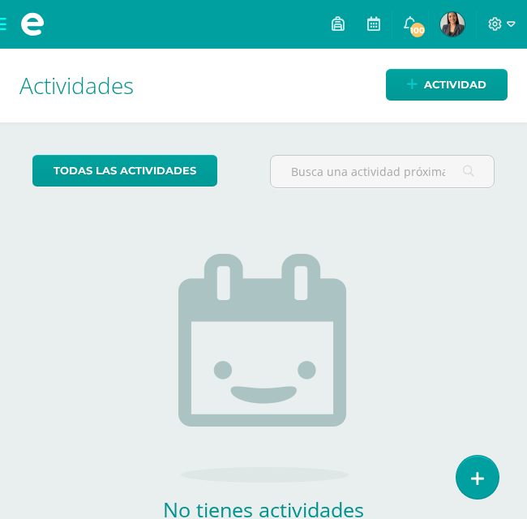
click at [2, 26] on span at bounding box center [32, 24] width 65 height 49
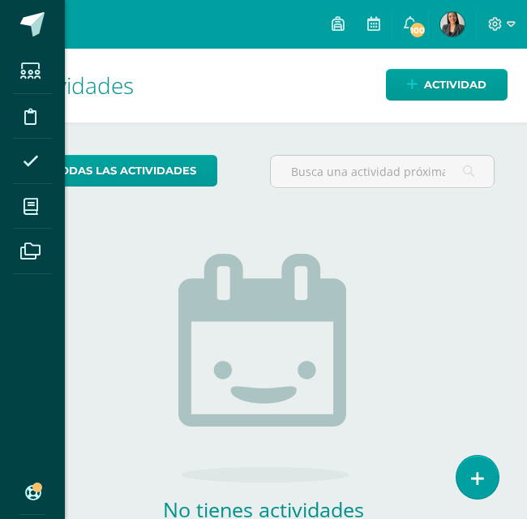
click at [26, 74] on icon at bounding box center [31, 71] width 20 height 16
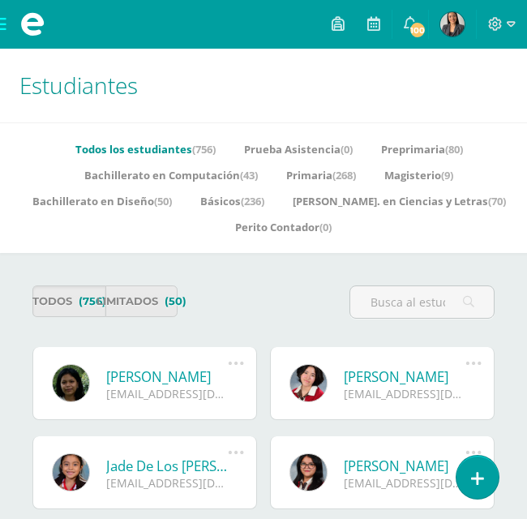
click at [386, 298] on input "text" at bounding box center [422, 302] width 144 height 32
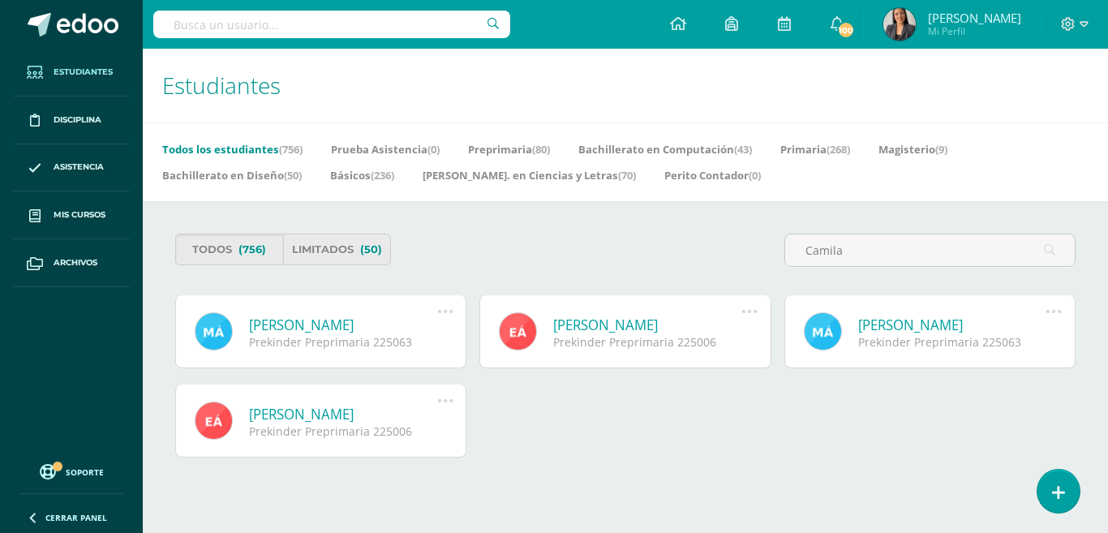
type input "Camila"
click at [353, 321] on link "María Camila Alvarez Pozuelos" at bounding box center [343, 325] width 188 height 19
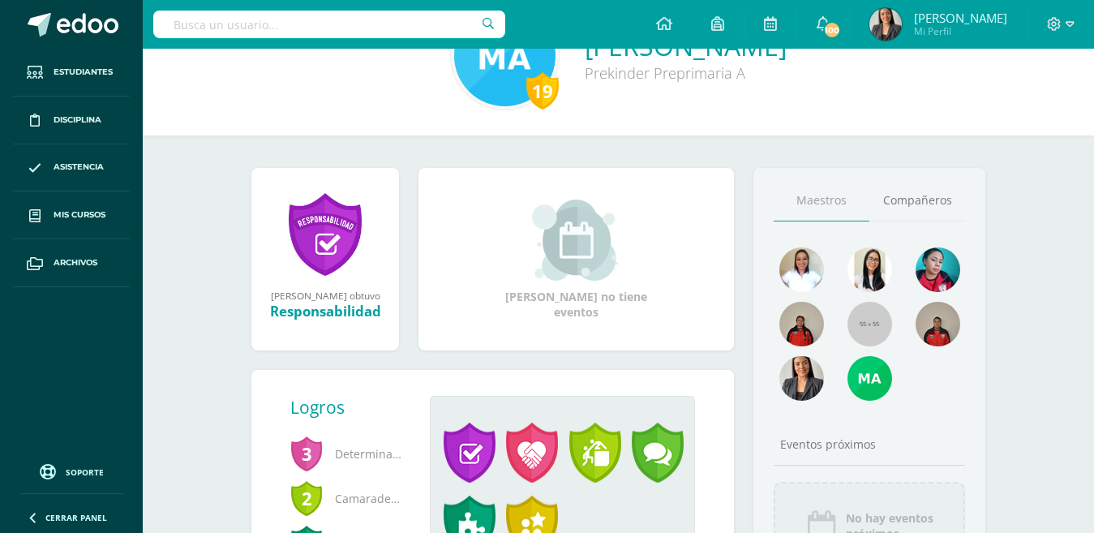
scroll to position [196, 0]
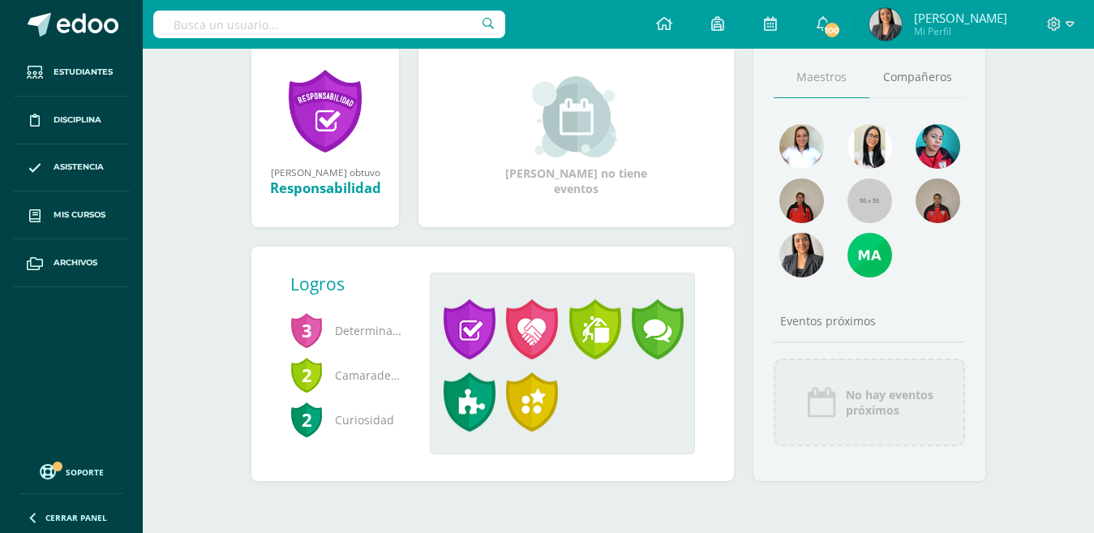
click at [917, 85] on link "Compañeros" at bounding box center [918, 77] width 96 height 41
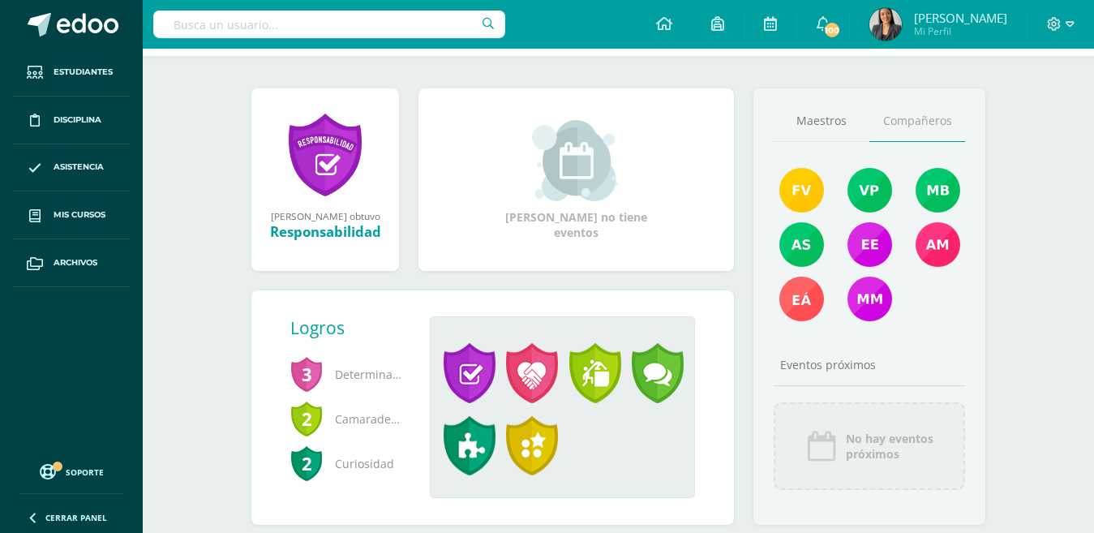
scroll to position [0, 0]
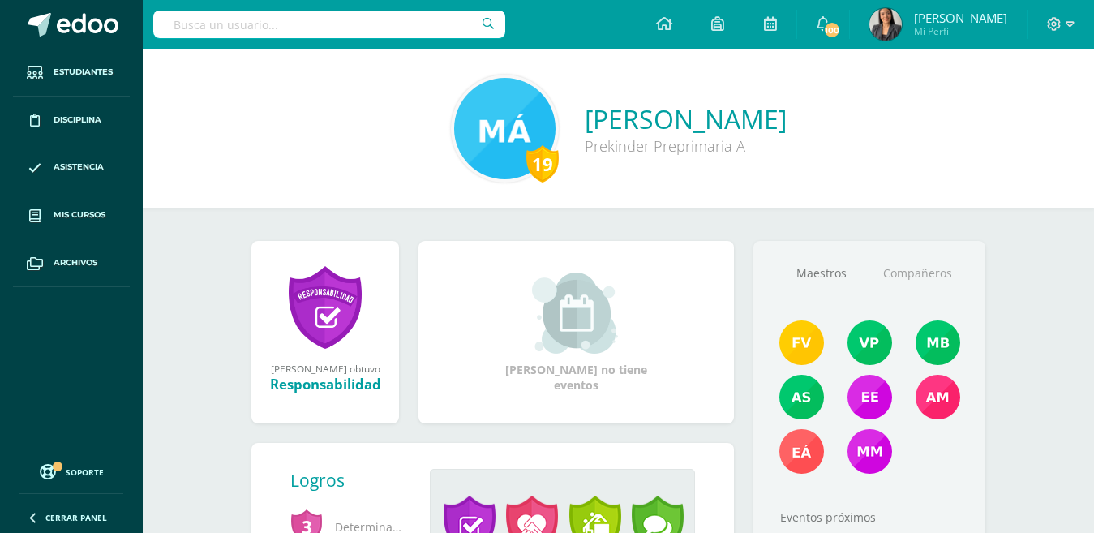
click at [90, 159] on link "Asistencia" at bounding box center [71, 168] width 117 height 48
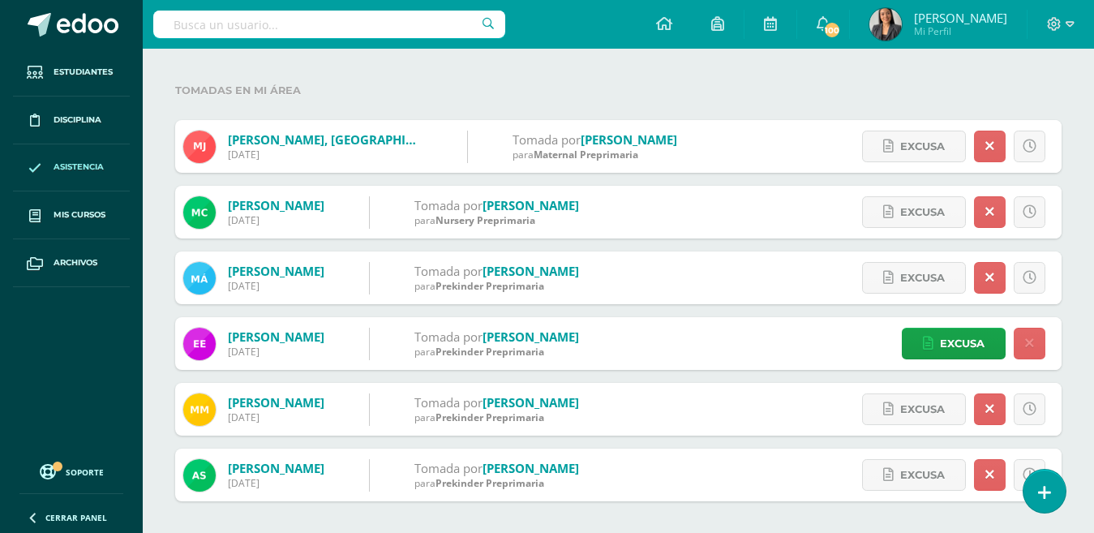
scroll to position [176, 0]
click at [638, 274] on form "Alvarez, María 11/08/2025 Tomada por García, Karin para Prekinder Preprimaria E…" at bounding box center [618, 277] width 887 height 53
click at [1037, 277] on link at bounding box center [1030, 277] width 32 height 32
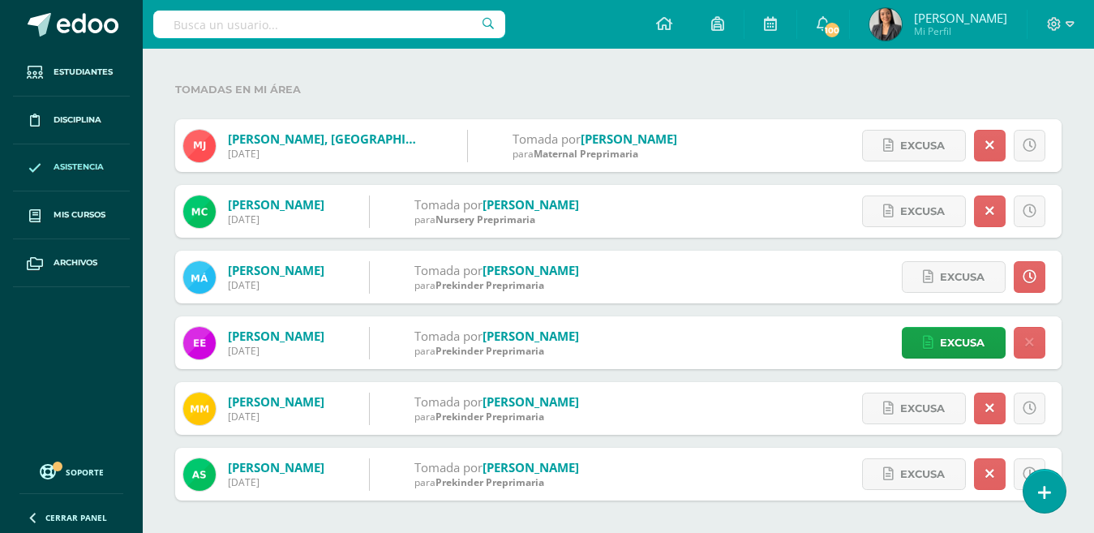
click at [1037, 278] on link at bounding box center [1030, 277] width 32 height 32
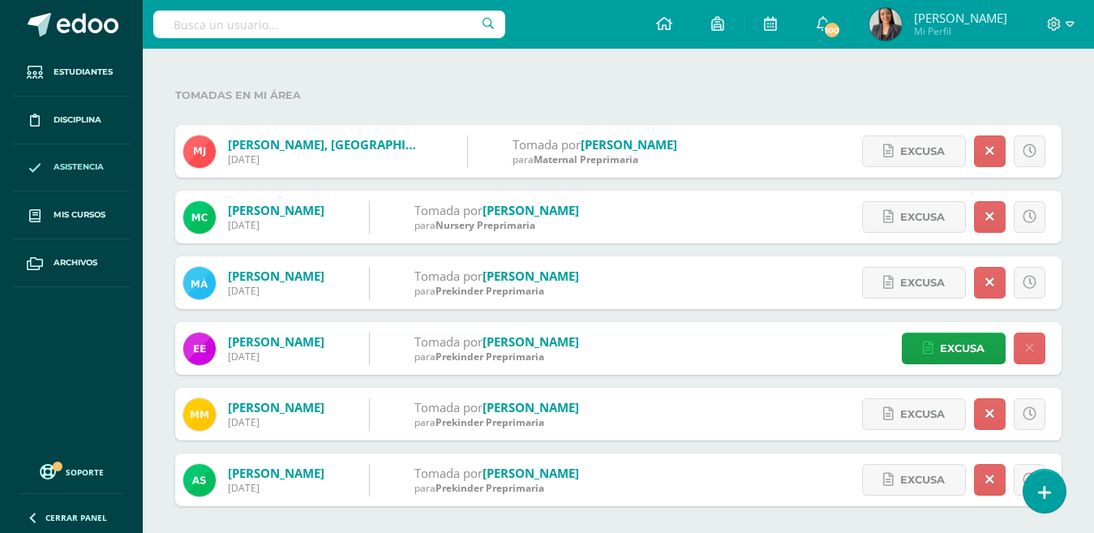
scroll to position [0, 0]
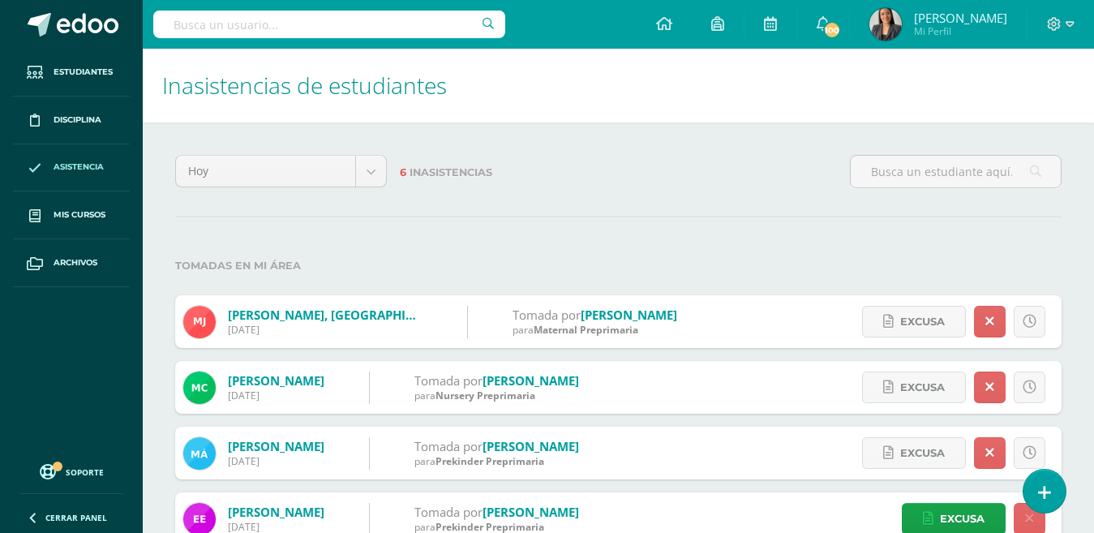
click at [445, 170] on span "Inasistencias" at bounding box center [451, 172] width 83 height 12
click at [383, 171] on body "Estudiantes Disciplina Asistencia Mis cursos Archivos Soporte Ayuda Reportar un…" at bounding box center [547, 354] width 1094 height 709
click at [372, 174] on body "Estudiantes Disciplina Asistencia Mis cursos Archivos Soporte Ayuda Reportar un…" at bounding box center [547, 354] width 1094 height 709
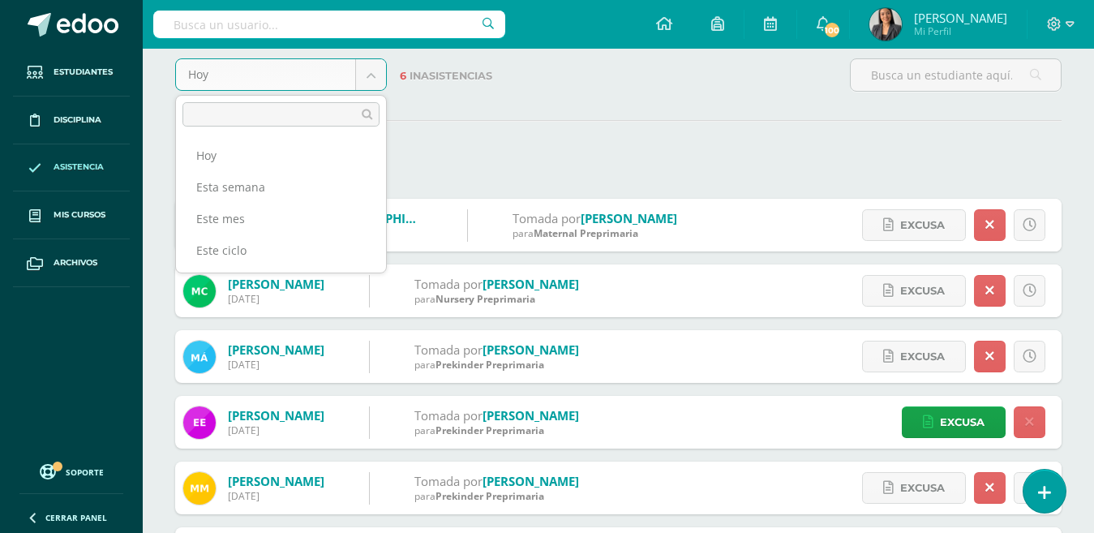
scroll to position [98, 0]
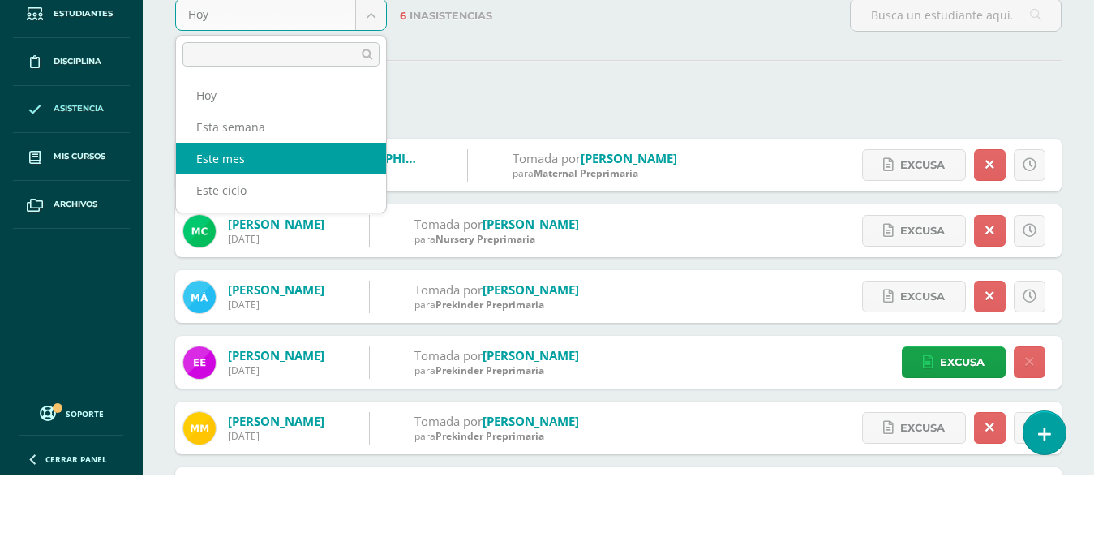
select select "month"
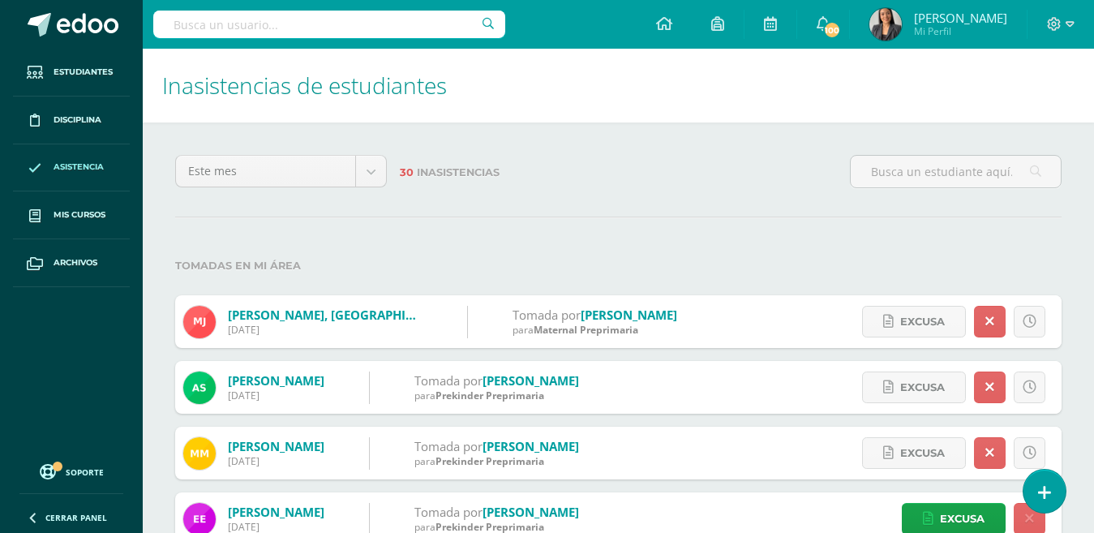
click at [818, 26] on icon at bounding box center [823, 23] width 13 height 15
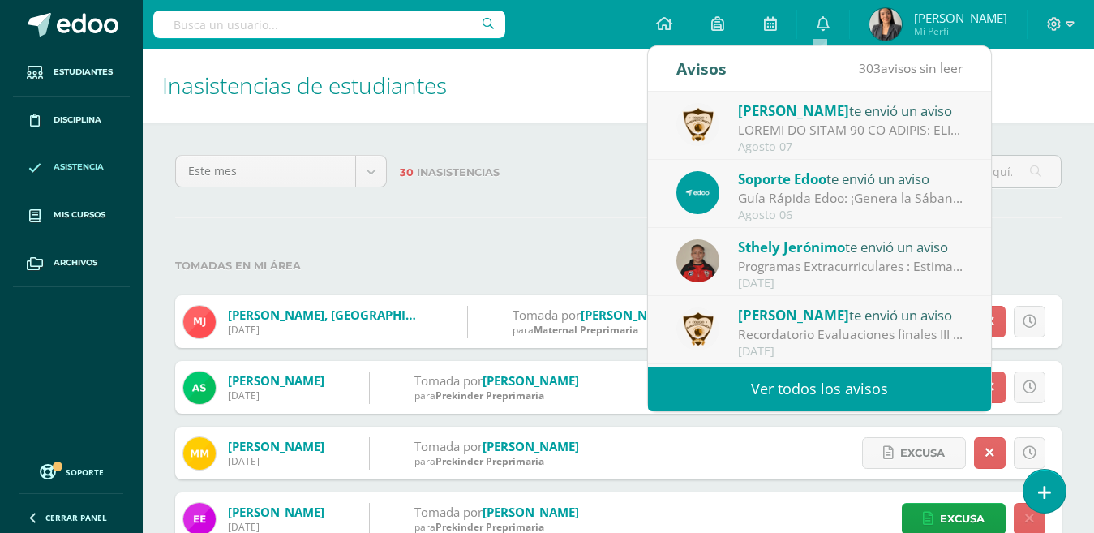
click at [806, 124] on div at bounding box center [850, 130] width 225 height 19
